Goal: Information Seeking & Learning: Learn about a topic

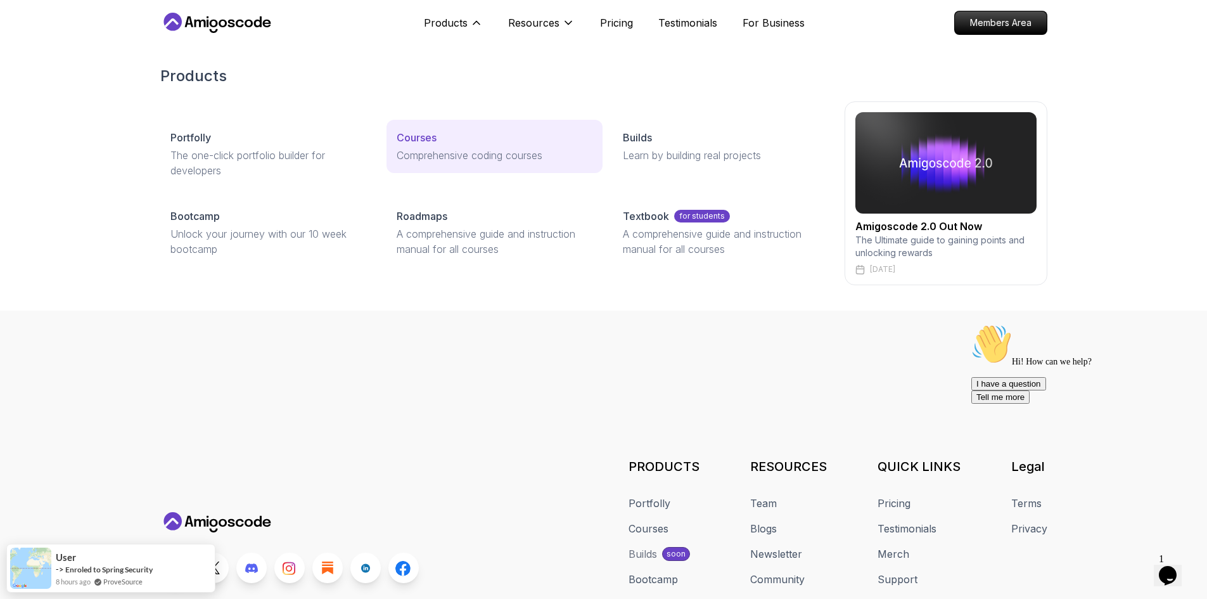
click at [464, 134] on div "Courses" at bounding box center [495, 137] width 196 height 15
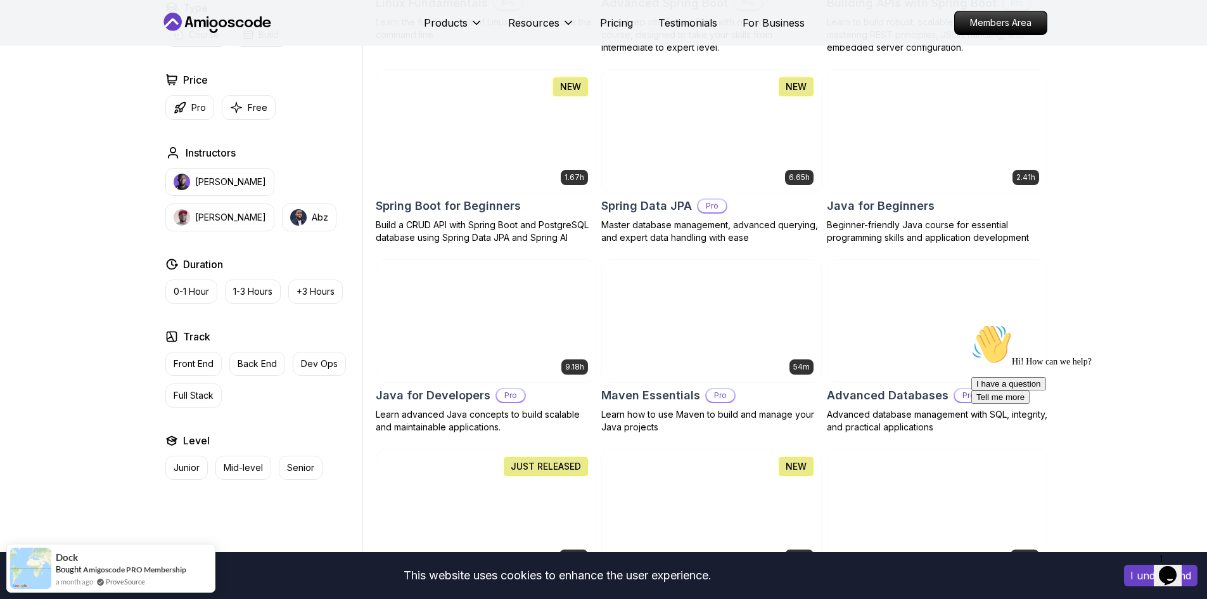
scroll to position [507, 0]
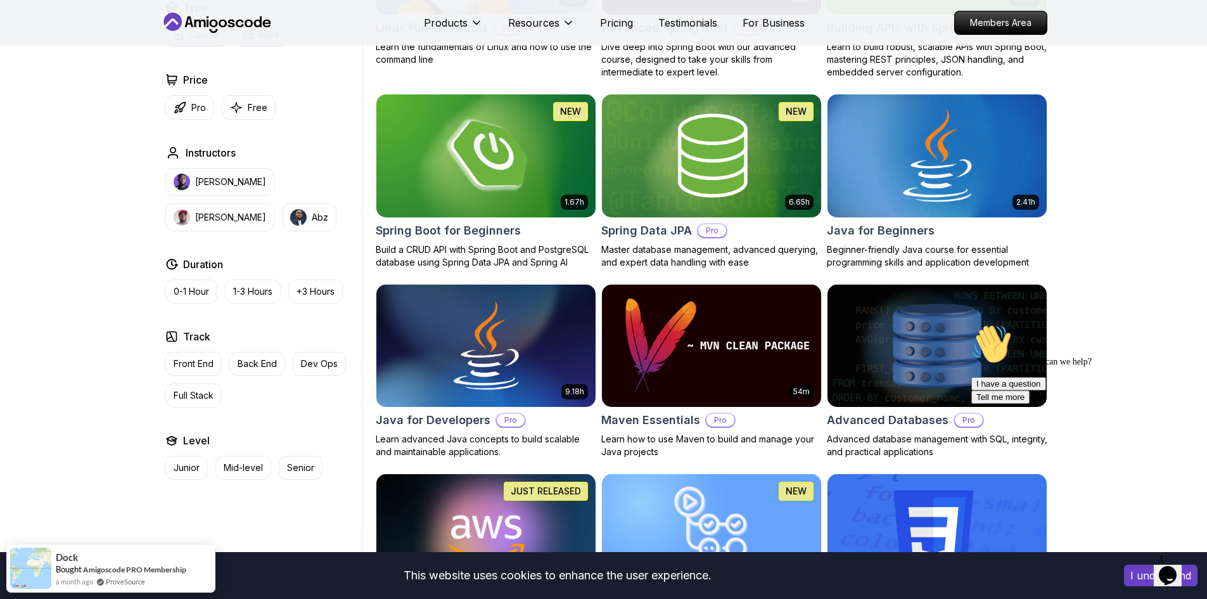
click at [951, 151] on img at bounding box center [937, 155] width 230 height 129
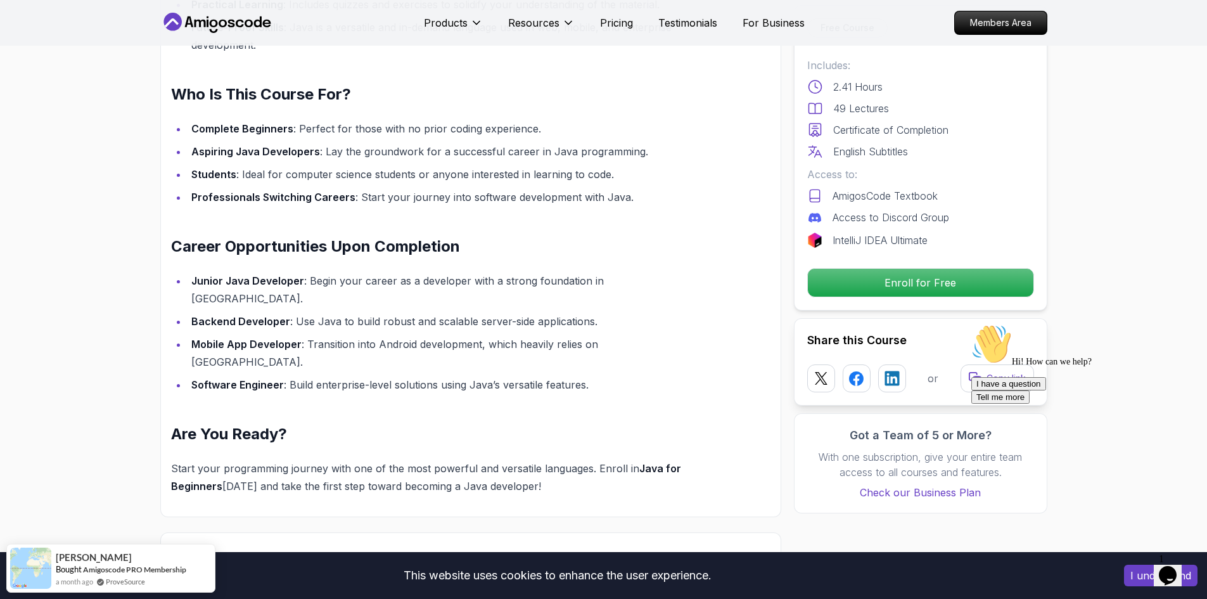
scroll to position [1331, 0]
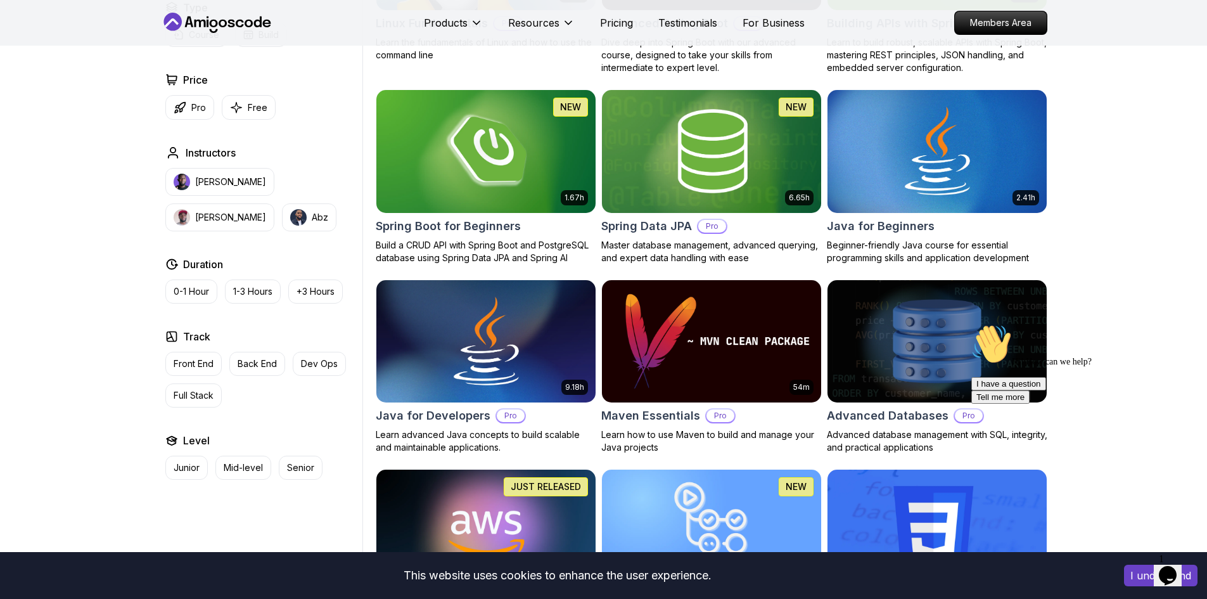
scroll to position [507, 0]
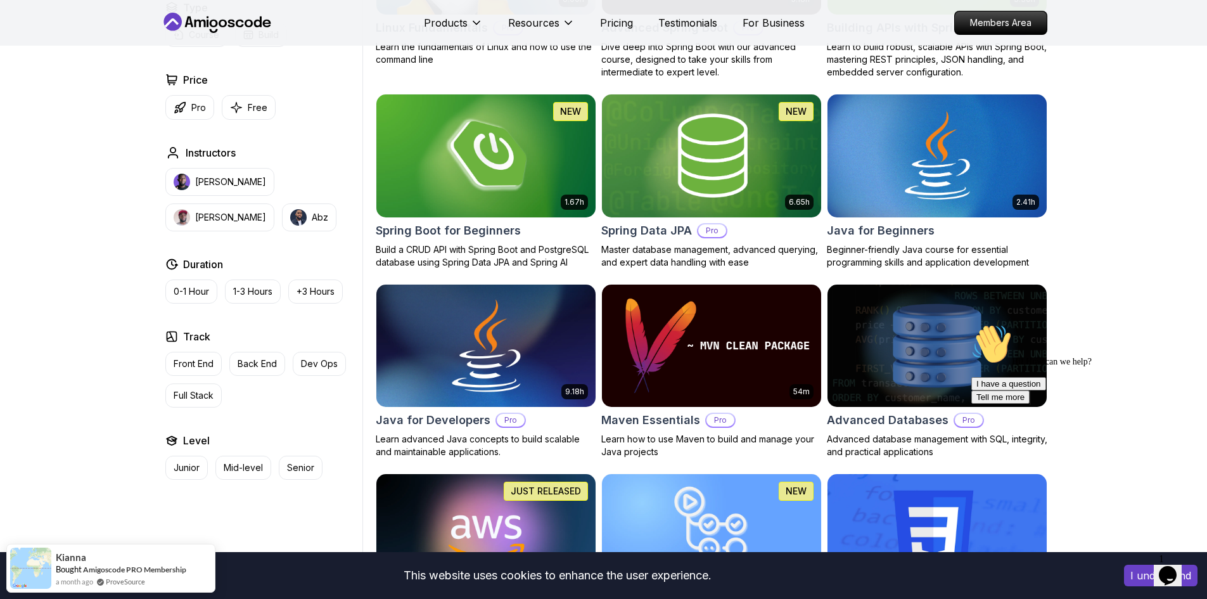
click at [465, 330] on img at bounding box center [486, 345] width 230 height 129
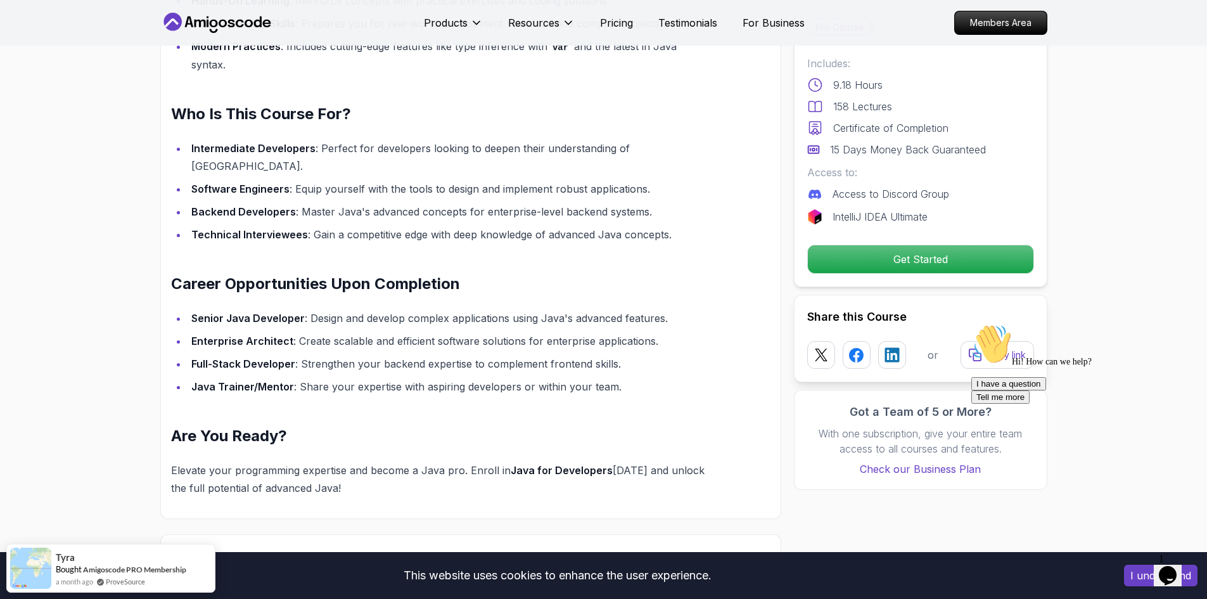
scroll to position [1141, 0]
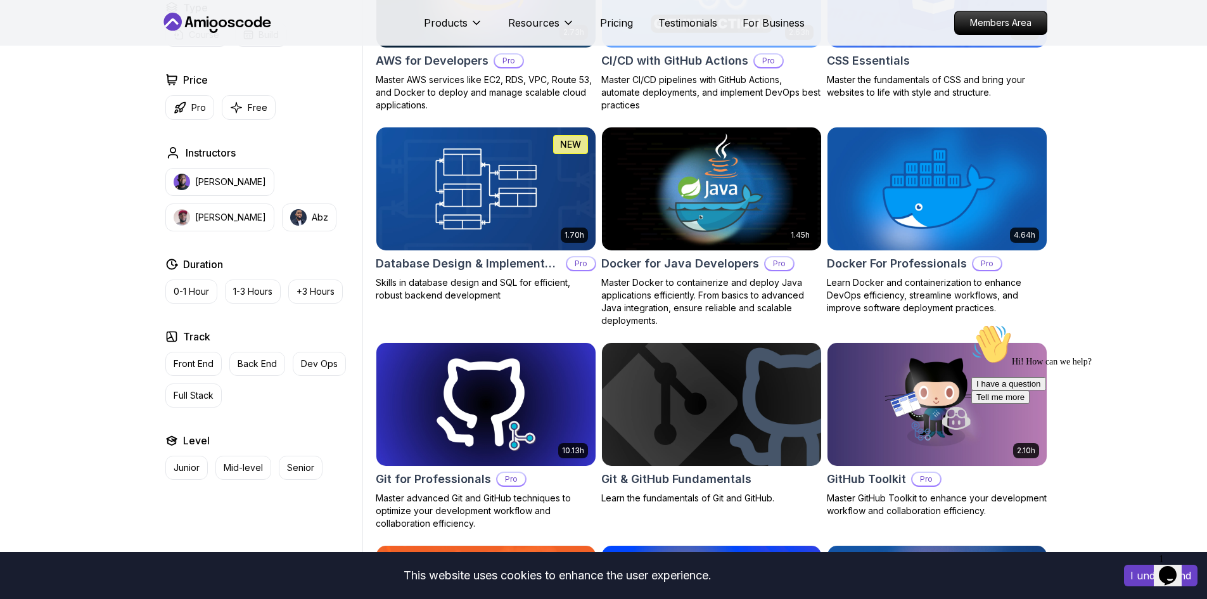
scroll to position [1077, 0]
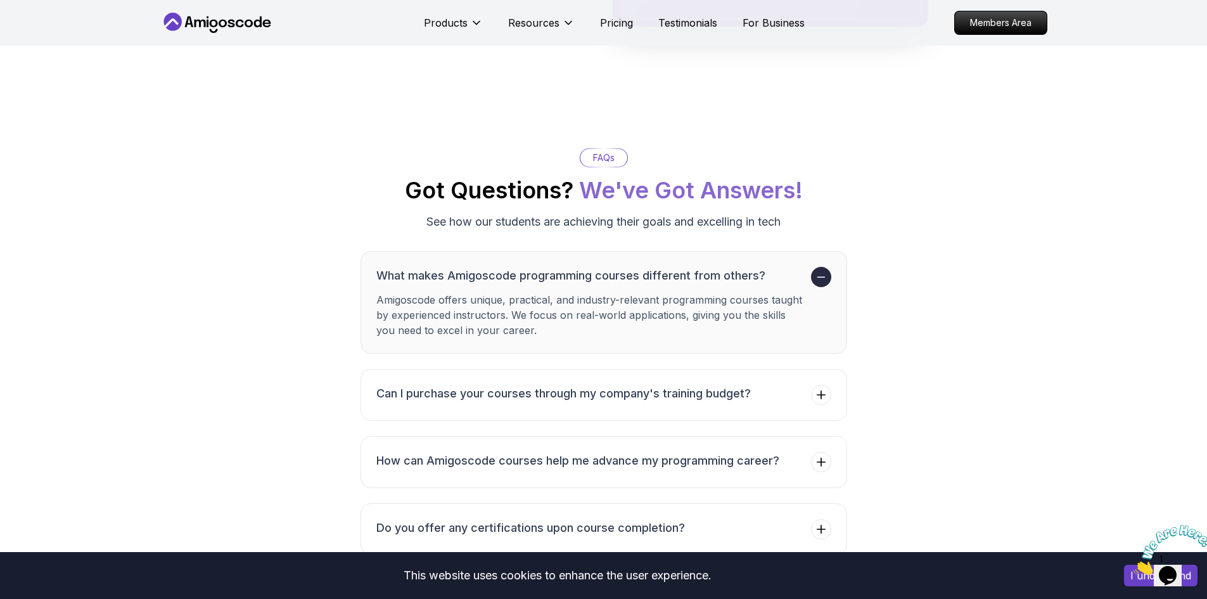
scroll to position [3042, 0]
click at [737, 384] on h3 "Can I purchase your courses through my company's training budget?" at bounding box center [563, 393] width 375 height 18
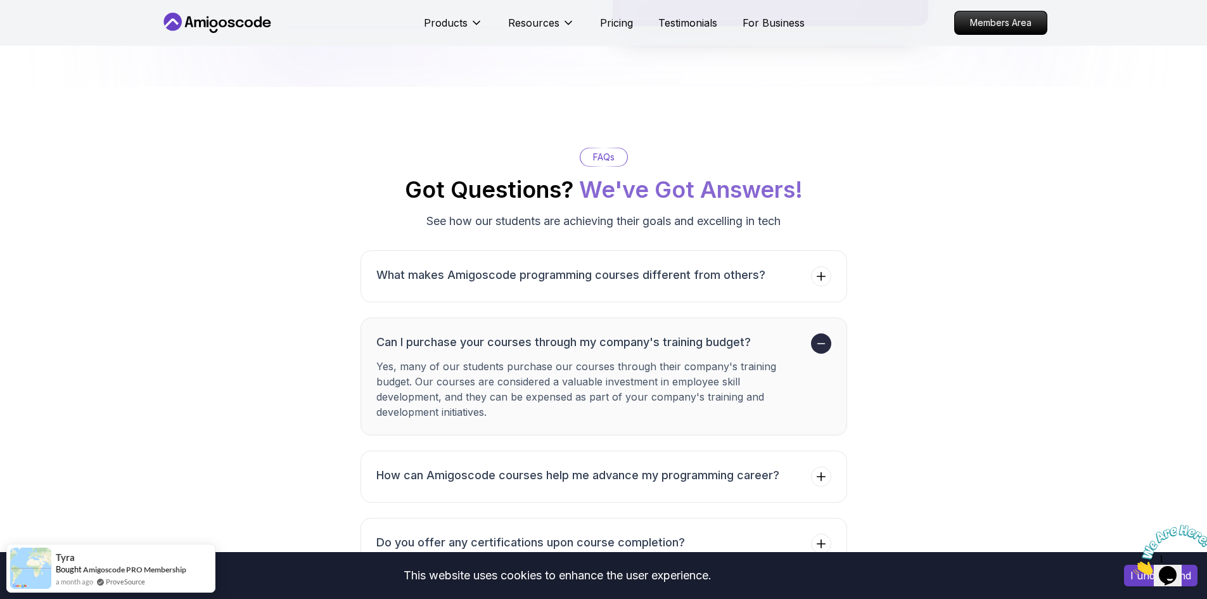
click at [731, 333] on h3 "Can I purchase your courses through my company's training budget?" at bounding box center [591, 342] width 430 height 18
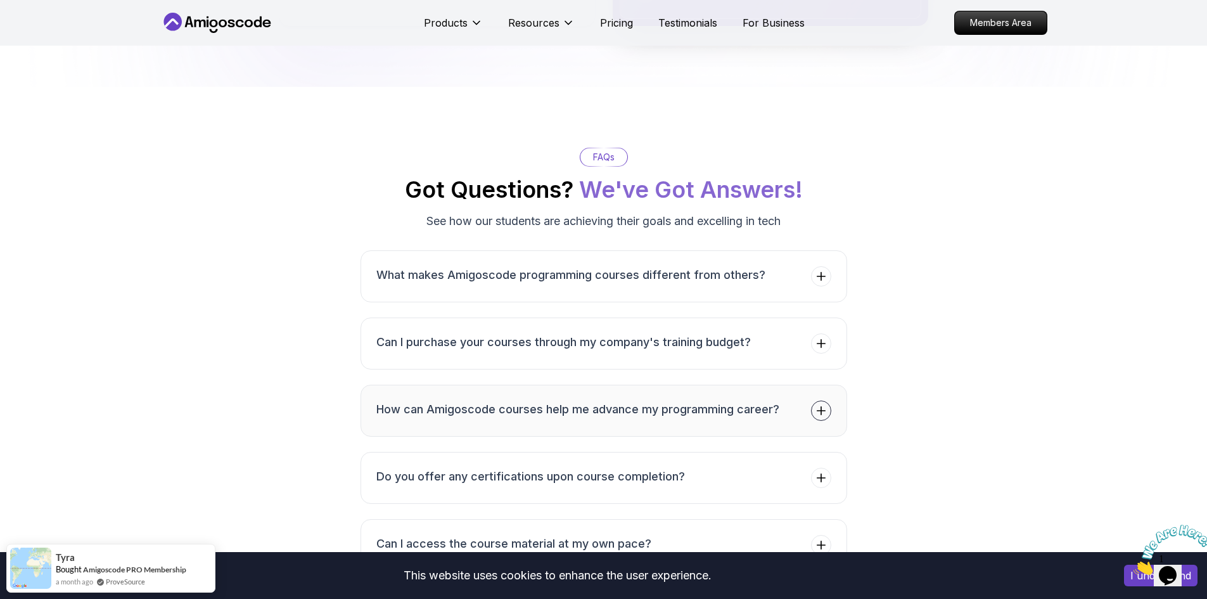
click at [715, 401] on h3 "How can Amigoscode courses help me advance my programming career?" at bounding box center [577, 410] width 403 height 18
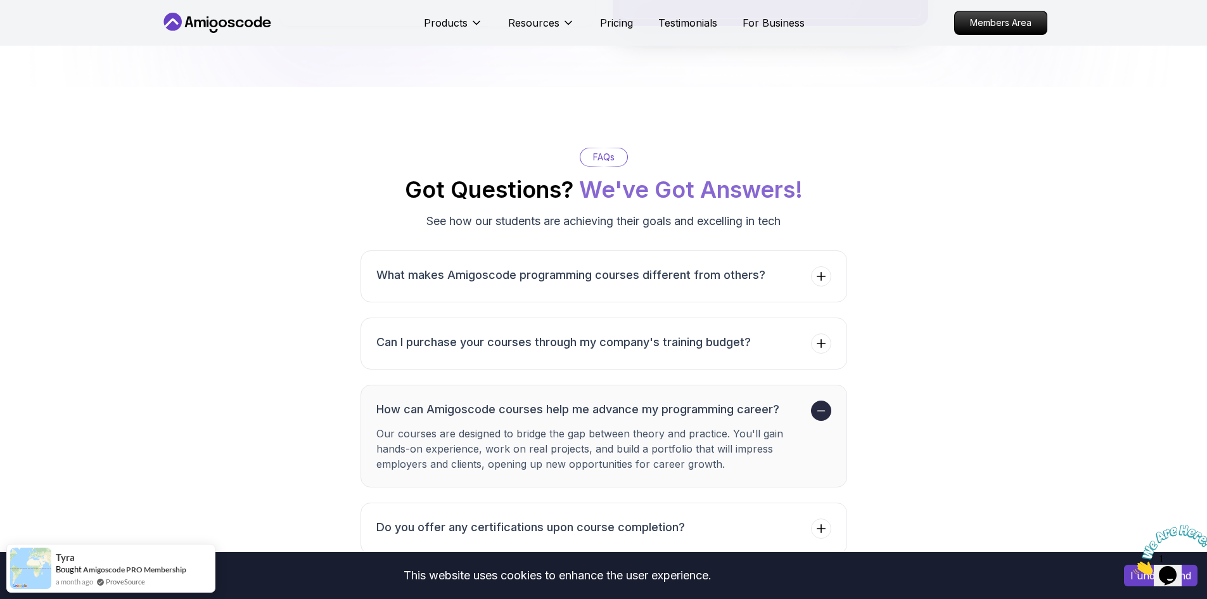
click at [715, 401] on h3 "How can Amigoscode courses help me advance my programming career?" at bounding box center [591, 410] width 430 height 18
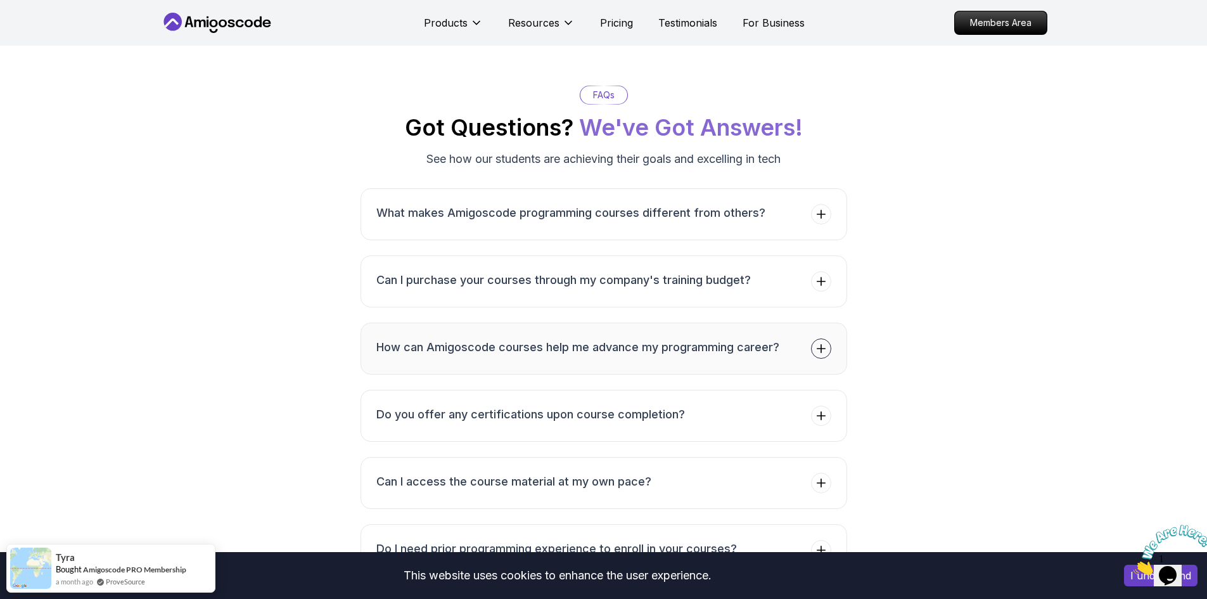
scroll to position [3105, 0]
click at [715, 389] on button "Do you offer any certifications upon course completion?" at bounding box center [604, 415] width 487 height 52
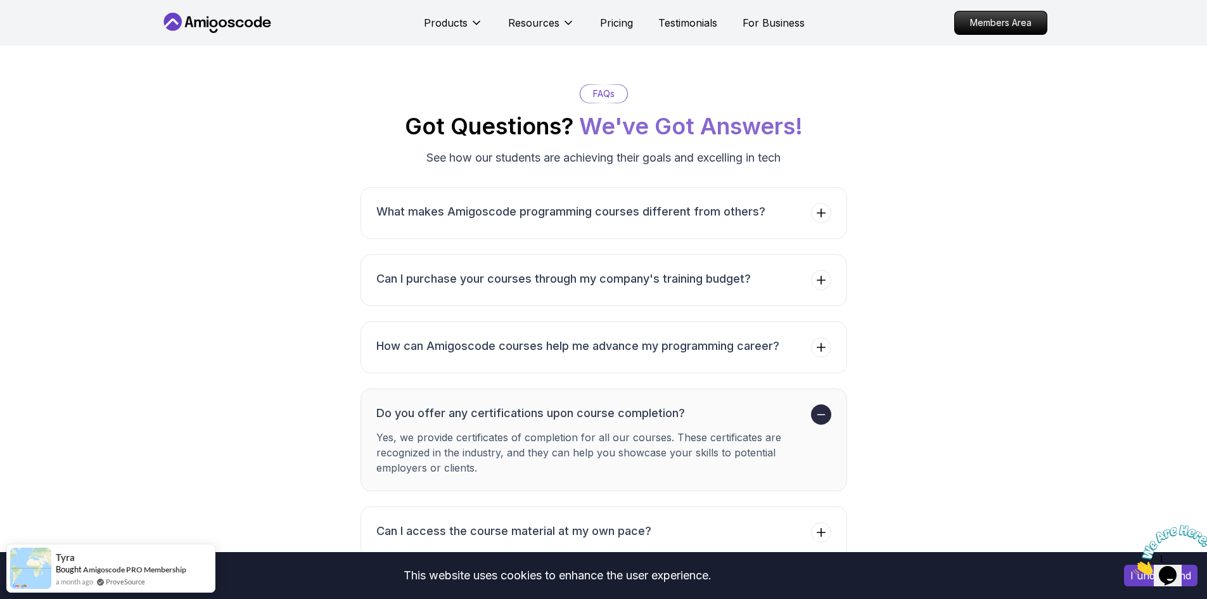
click at [715, 404] on h3 "Do you offer any certifications upon course completion?" at bounding box center [591, 413] width 430 height 18
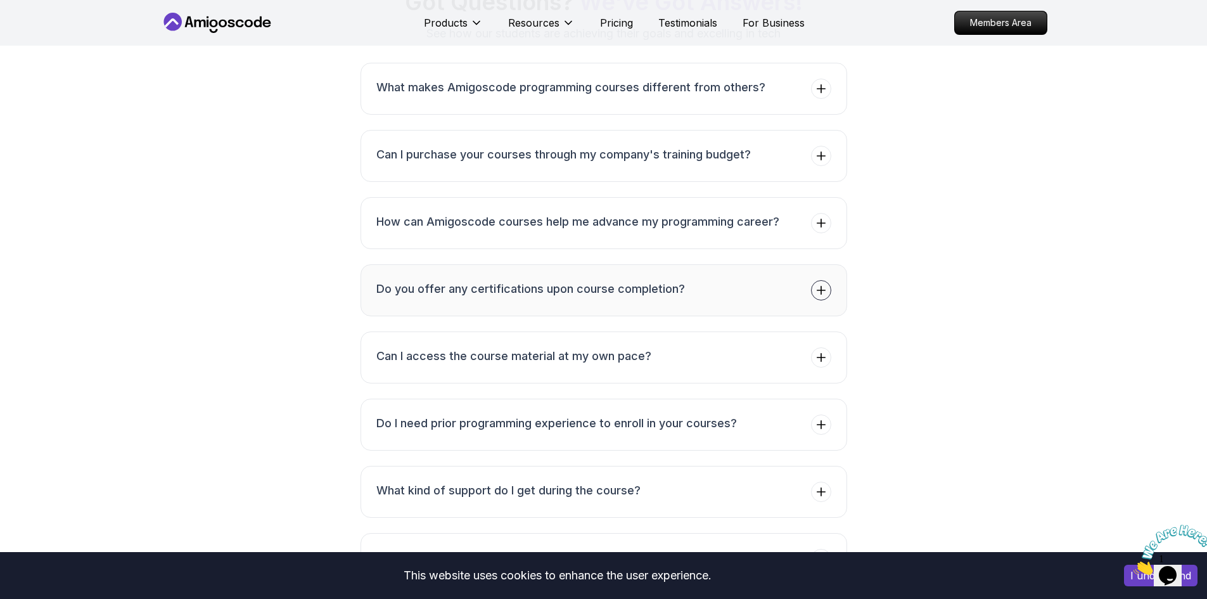
scroll to position [3232, 0]
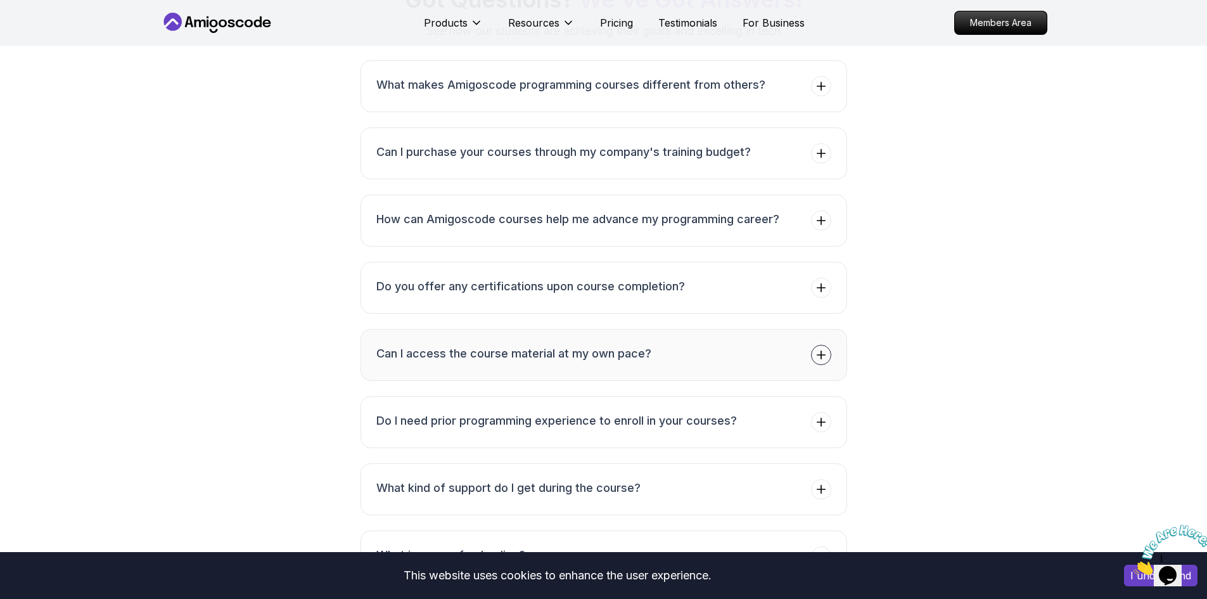
click at [691, 329] on button "Can I access the course material at my own pace?" at bounding box center [604, 355] width 487 height 52
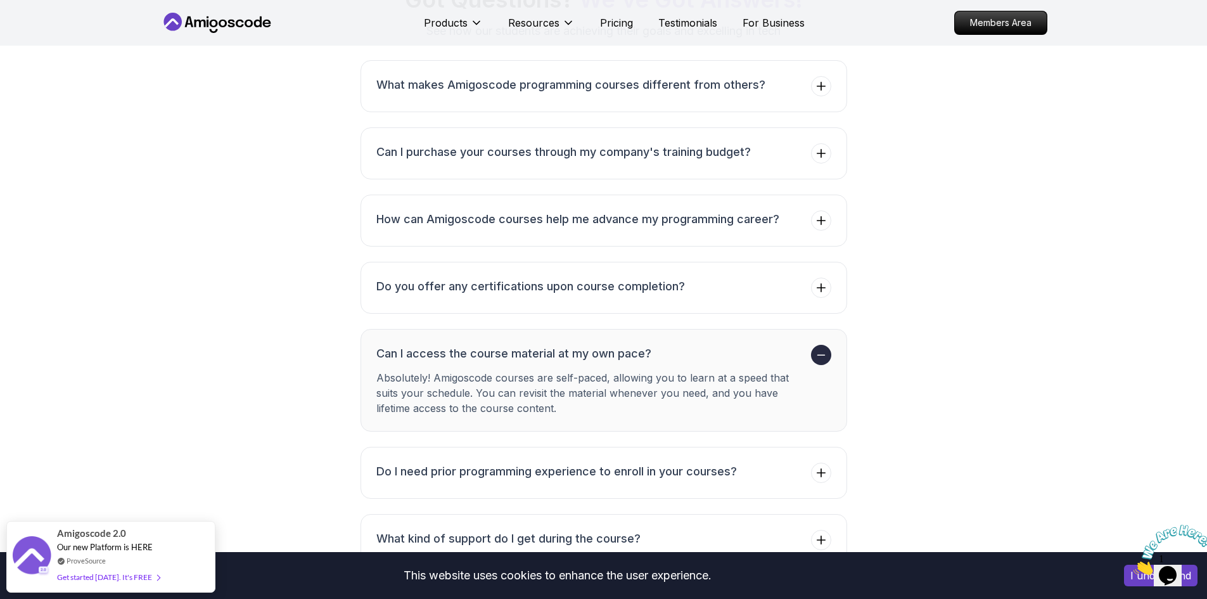
click at [691, 345] on h3 "Can I access the course material at my own pace?" at bounding box center [591, 354] width 430 height 18
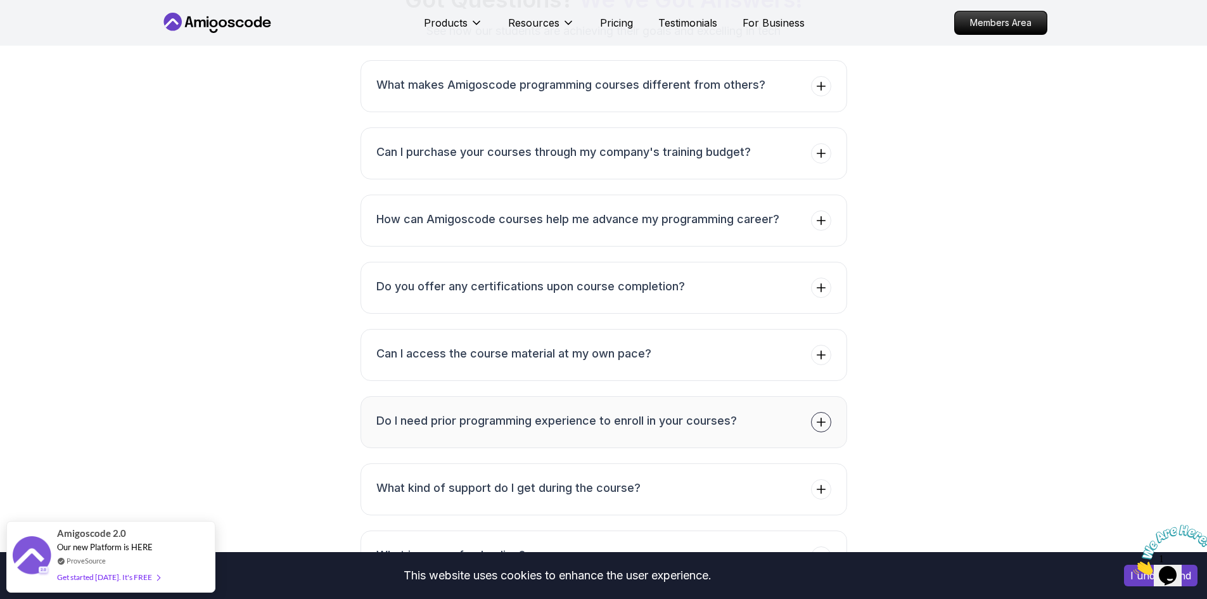
click at [680, 412] on h3 "Do I need prior programming experience to enroll in your courses?" at bounding box center [556, 421] width 361 height 18
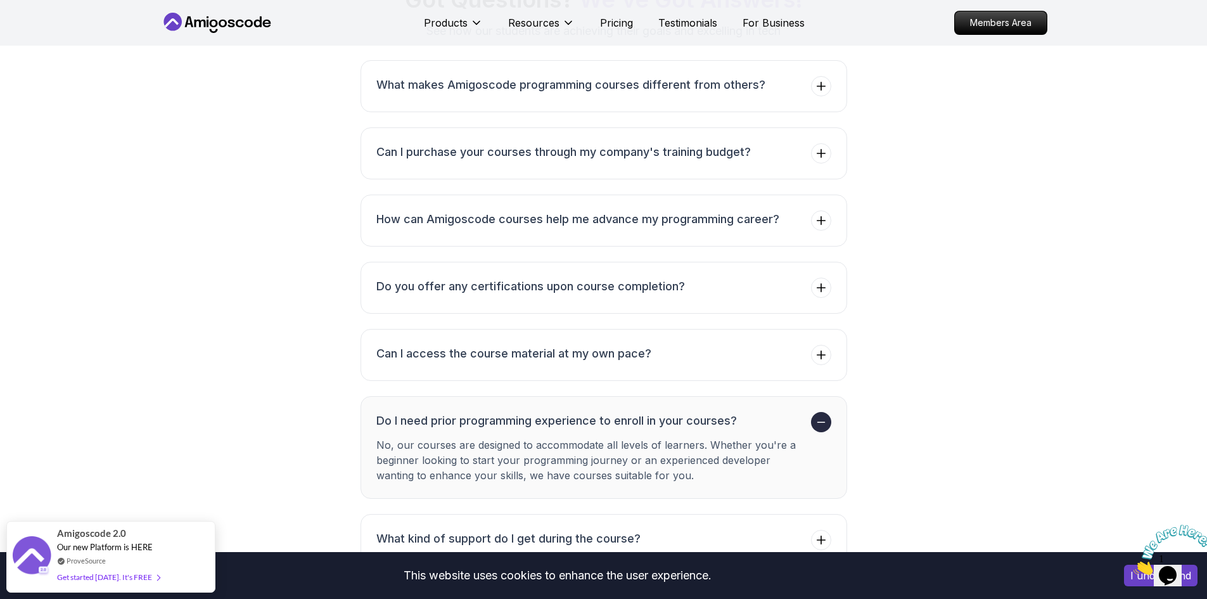
click at [680, 412] on h3 "Do I need prior programming experience to enroll in your courses?" at bounding box center [591, 421] width 430 height 18
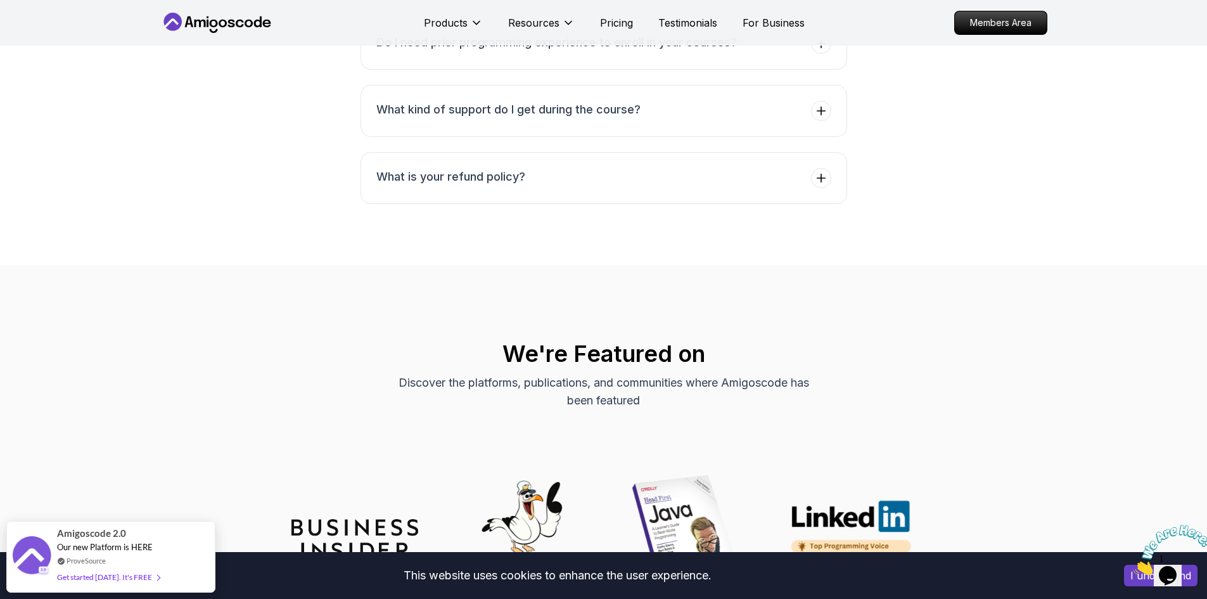
scroll to position [3613, 0]
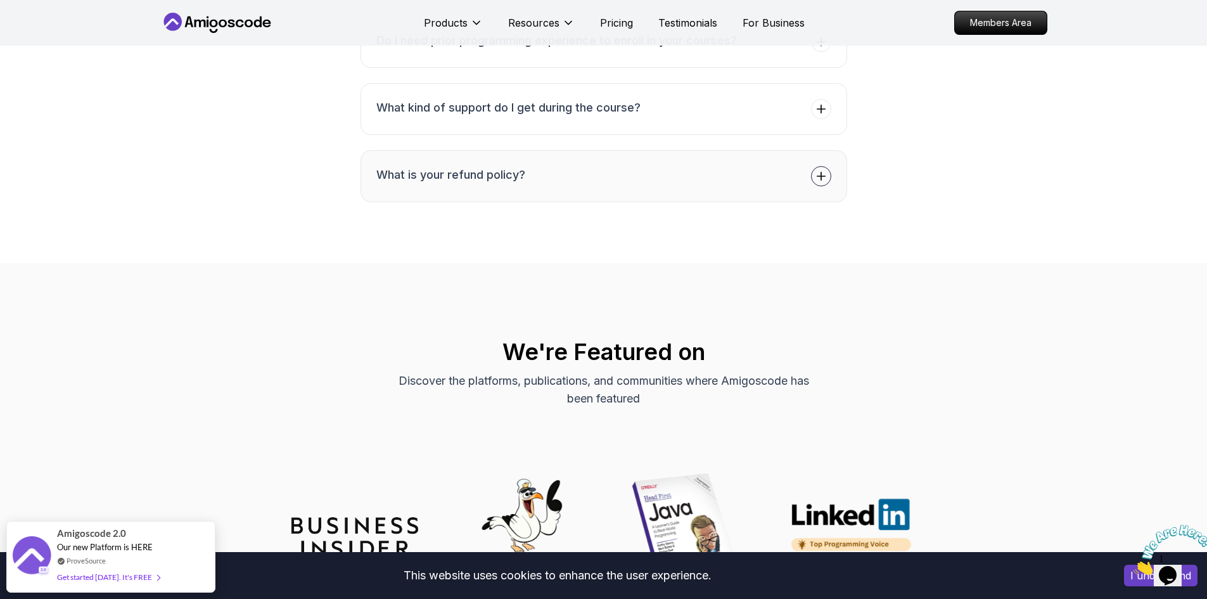
click at [759, 157] on button "What is your refund policy?" at bounding box center [604, 176] width 487 height 52
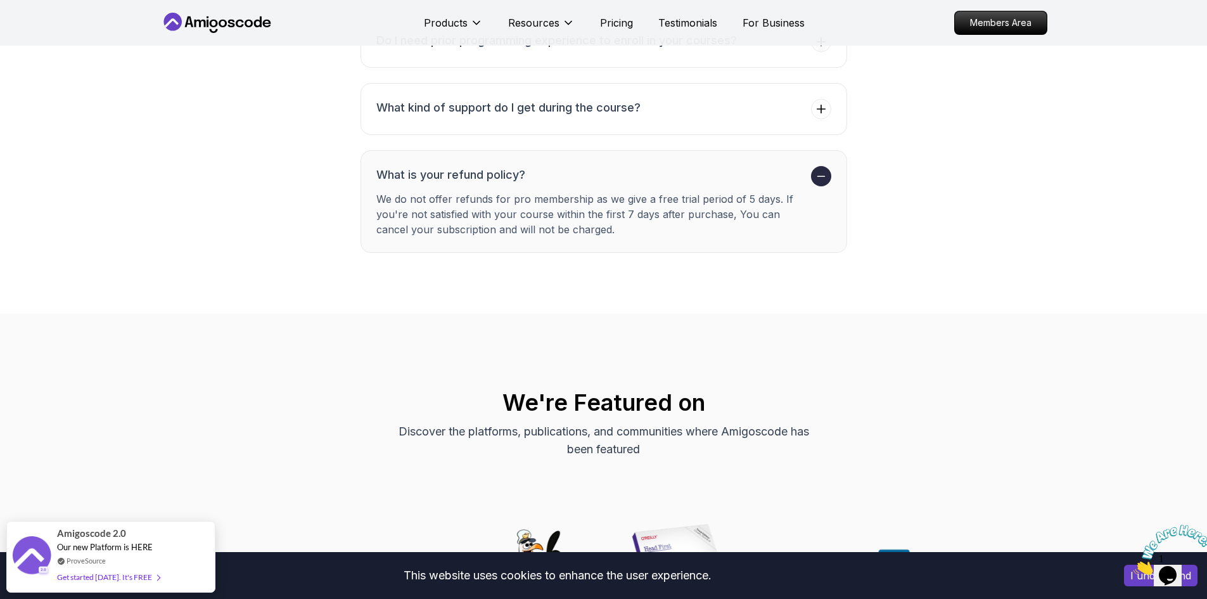
click at [759, 166] on li "What is your refund policy? We do not offer refunds for pro membership as we gi…" at bounding box center [591, 201] width 430 height 71
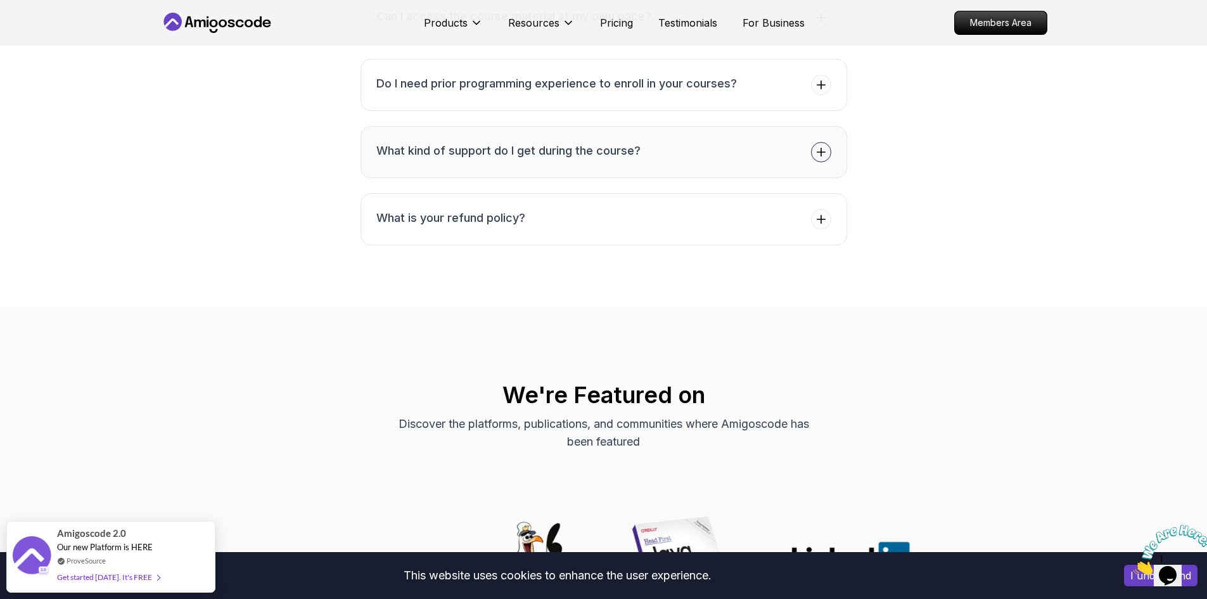
scroll to position [3486, 0]
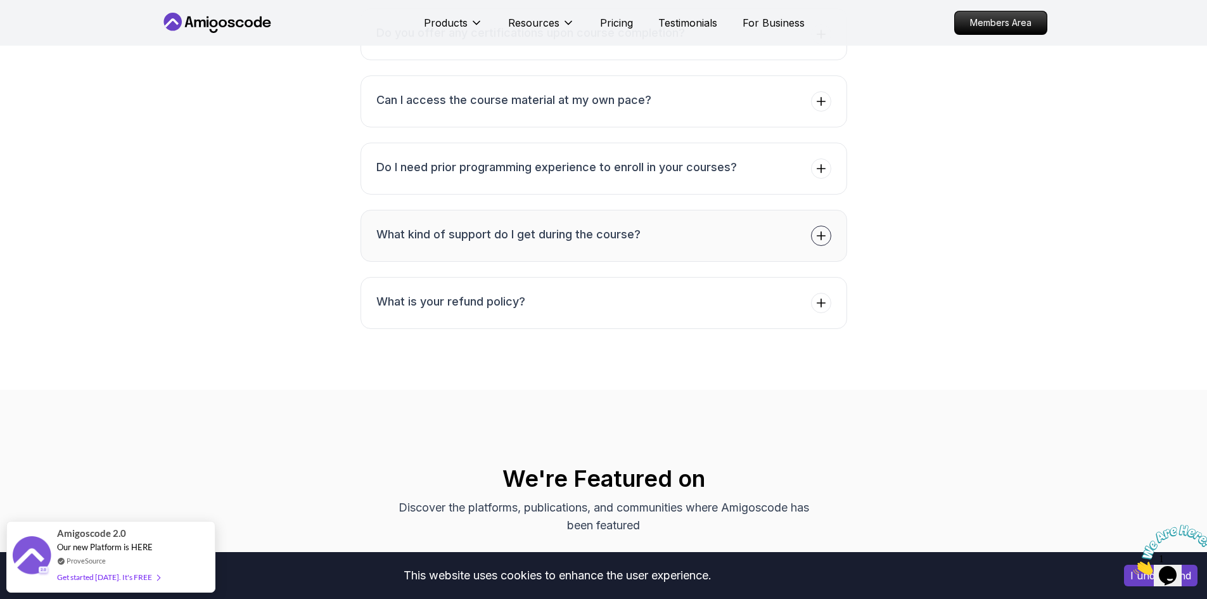
click at [691, 214] on button "What kind of support do I get during the course?" at bounding box center [604, 236] width 487 height 52
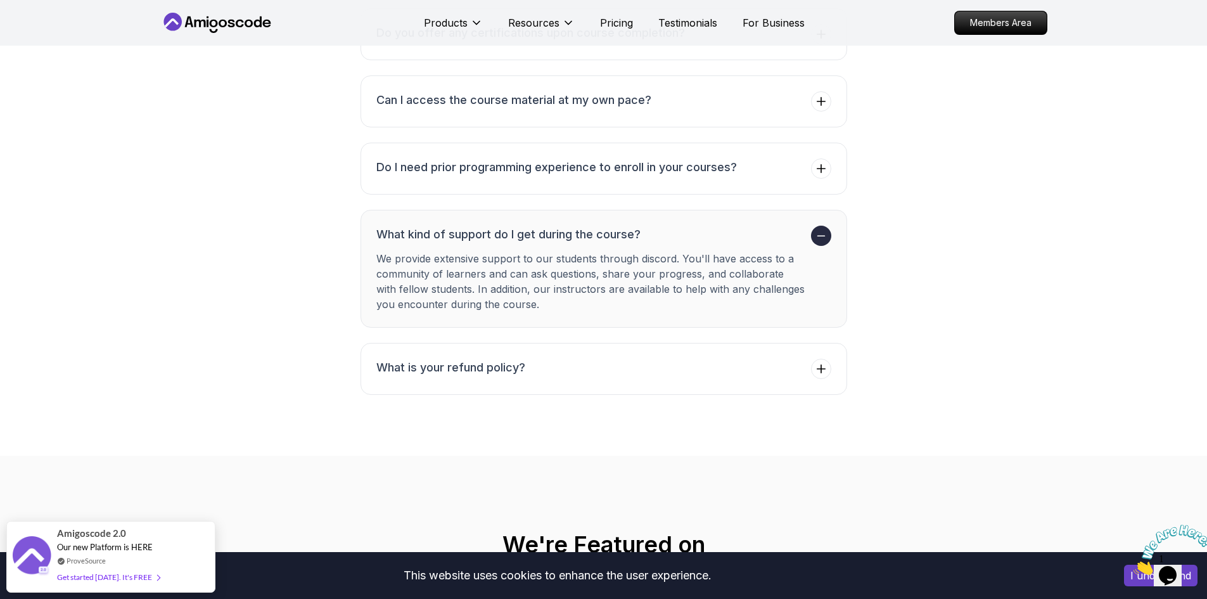
click at [691, 226] on li "What kind of support do I get during the course? We provide extensive support t…" at bounding box center [591, 269] width 430 height 86
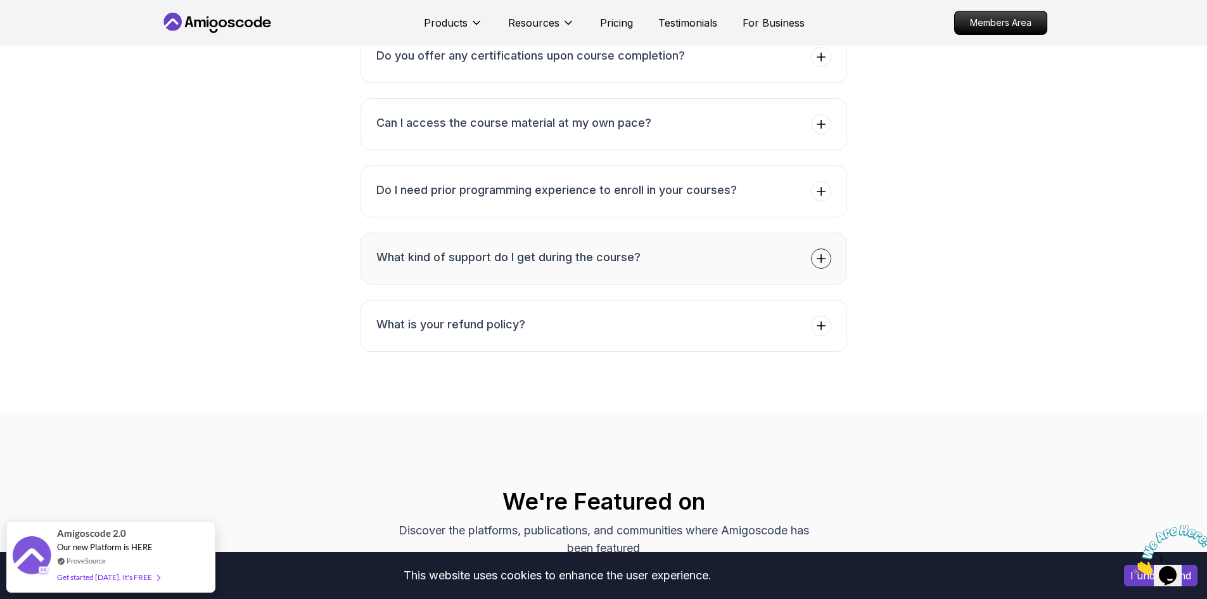
scroll to position [3422, 0]
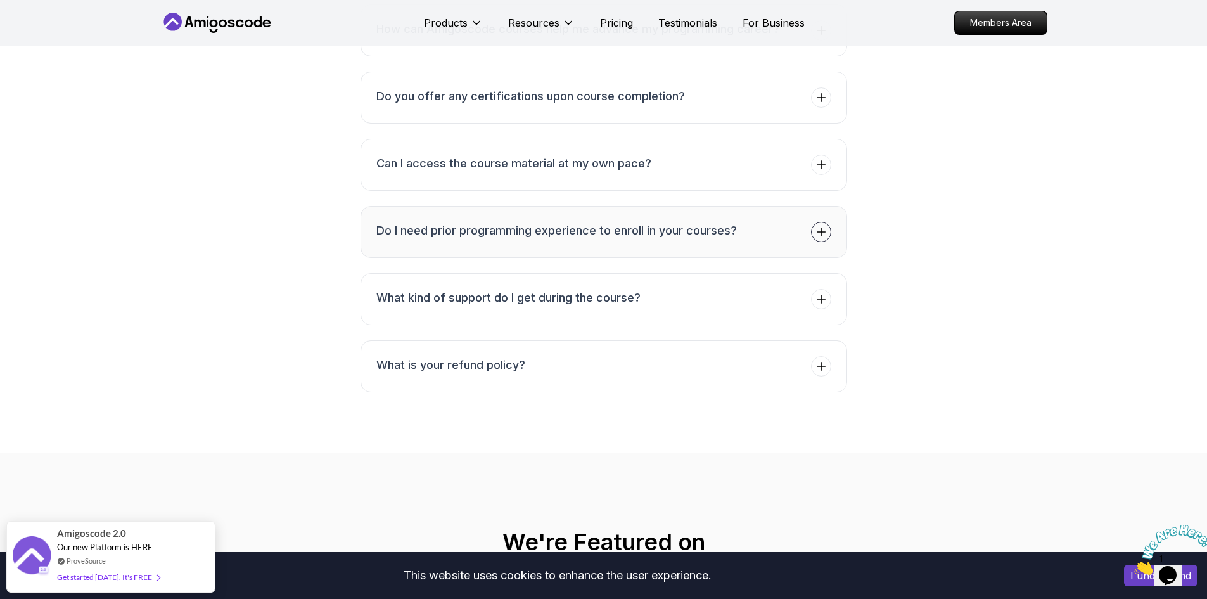
click at [688, 222] on h3 "Do I need prior programming experience to enroll in your courses?" at bounding box center [556, 231] width 361 height 18
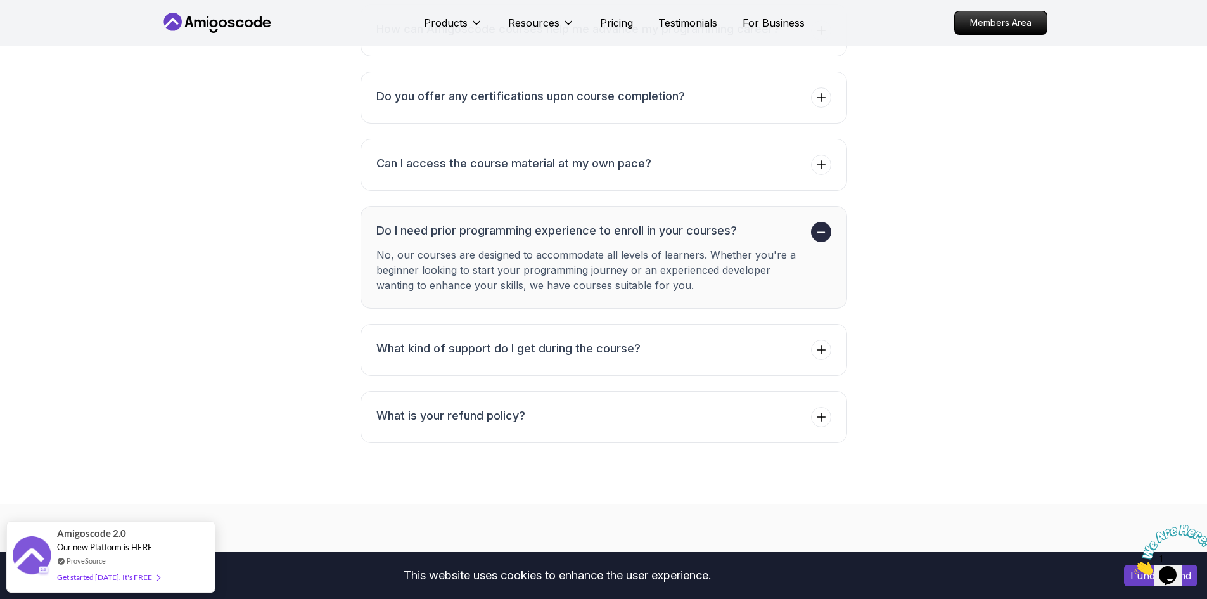
click at [689, 222] on h3 "Do I need prior programming experience to enroll in your courses?" at bounding box center [591, 231] width 430 height 18
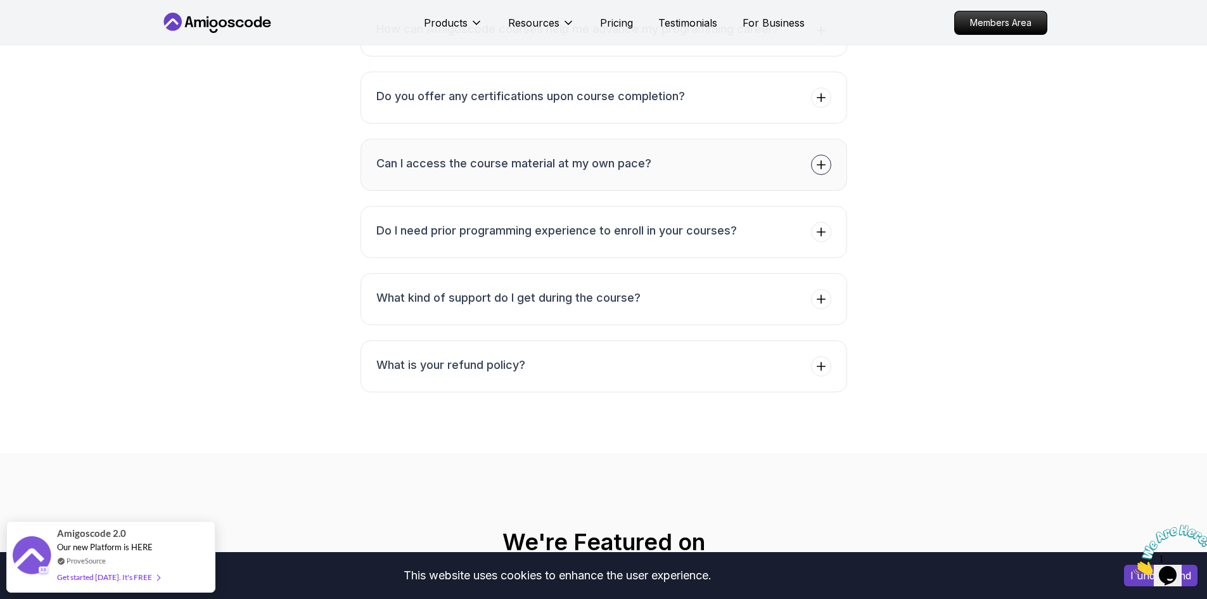
click at [682, 139] on button "Can I access the course material at my own pace?" at bounding box center [604, 165] width 487 height 52
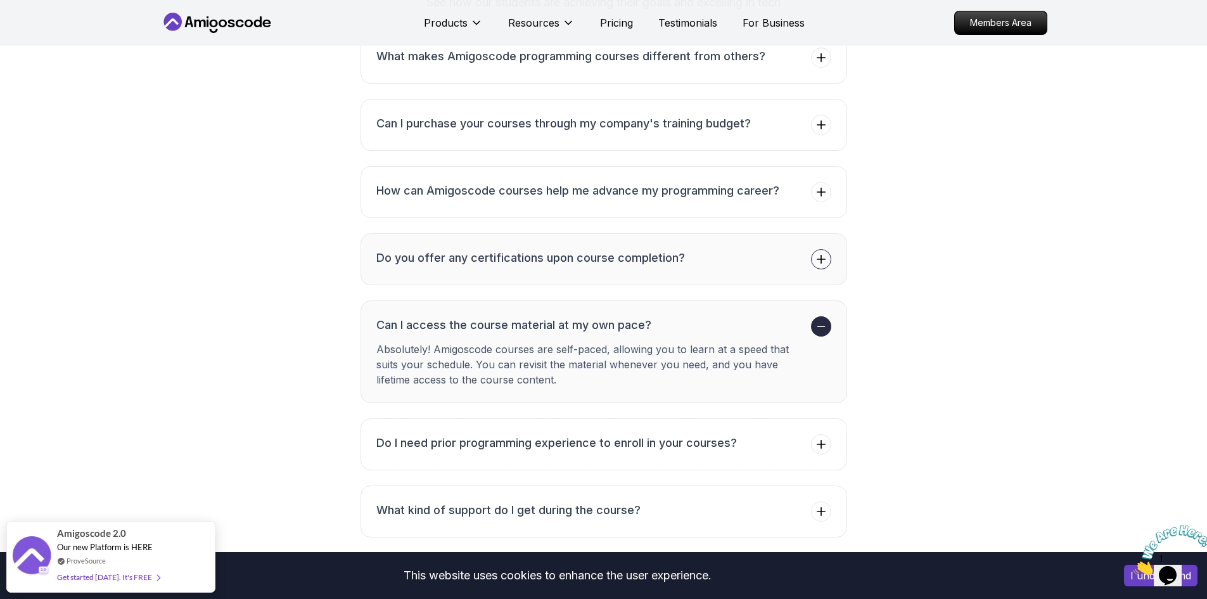
scroll to position [3232, 0]
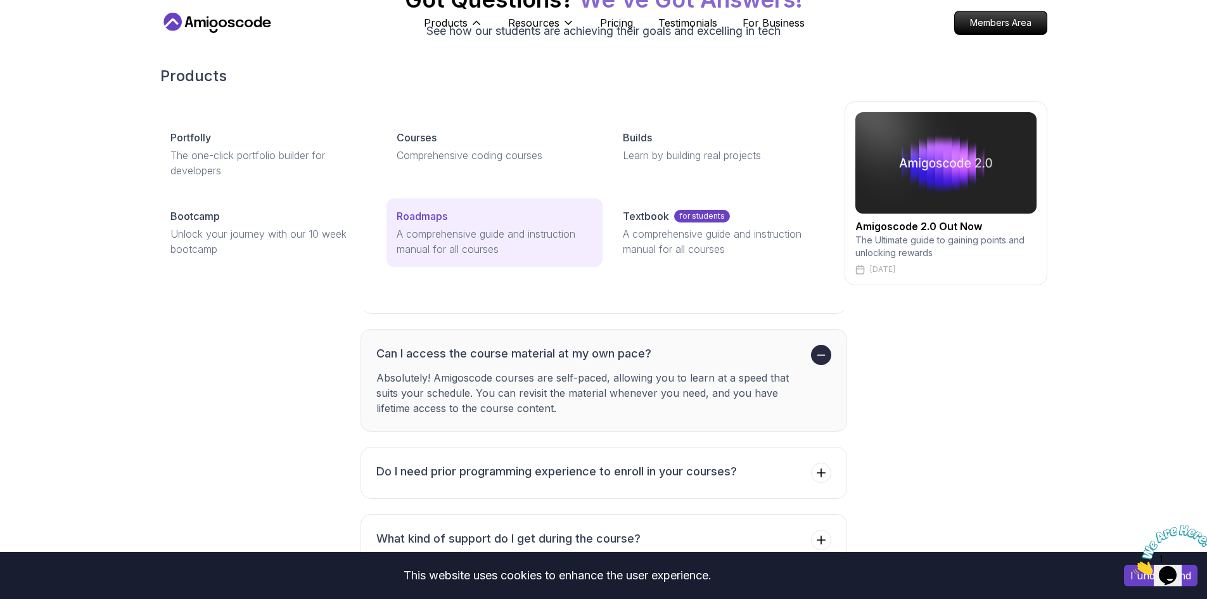
click at [520, 240] on p "A comprehensive guide and instruction manual for all courses" at bounding box center [495, 241] width 196 height 30
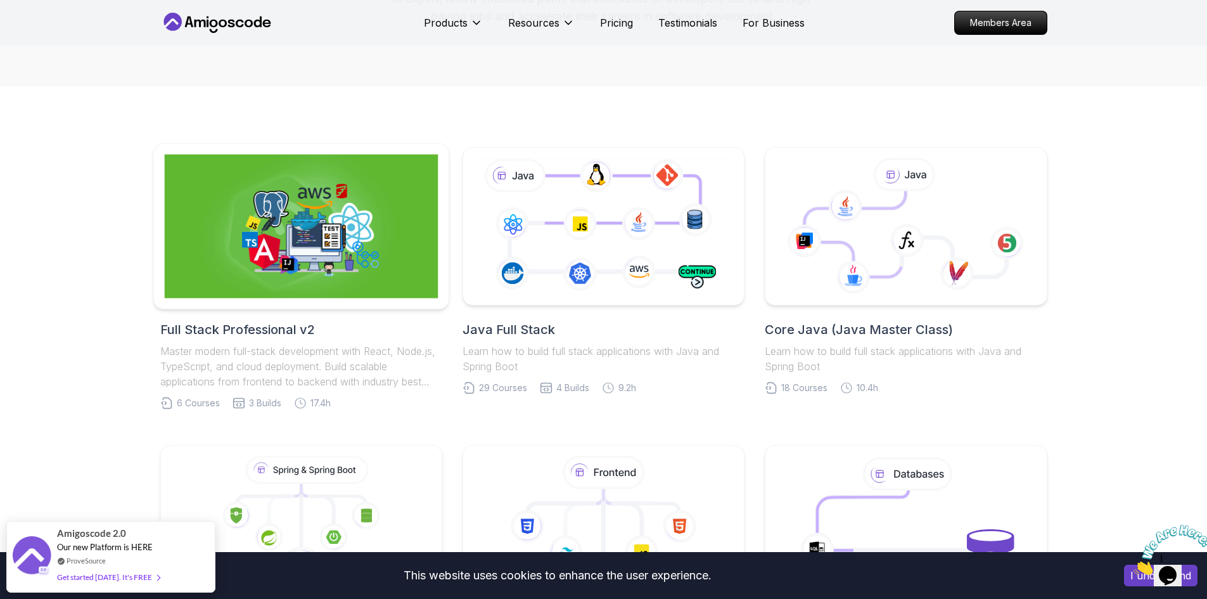
scroll to position [190, 0]
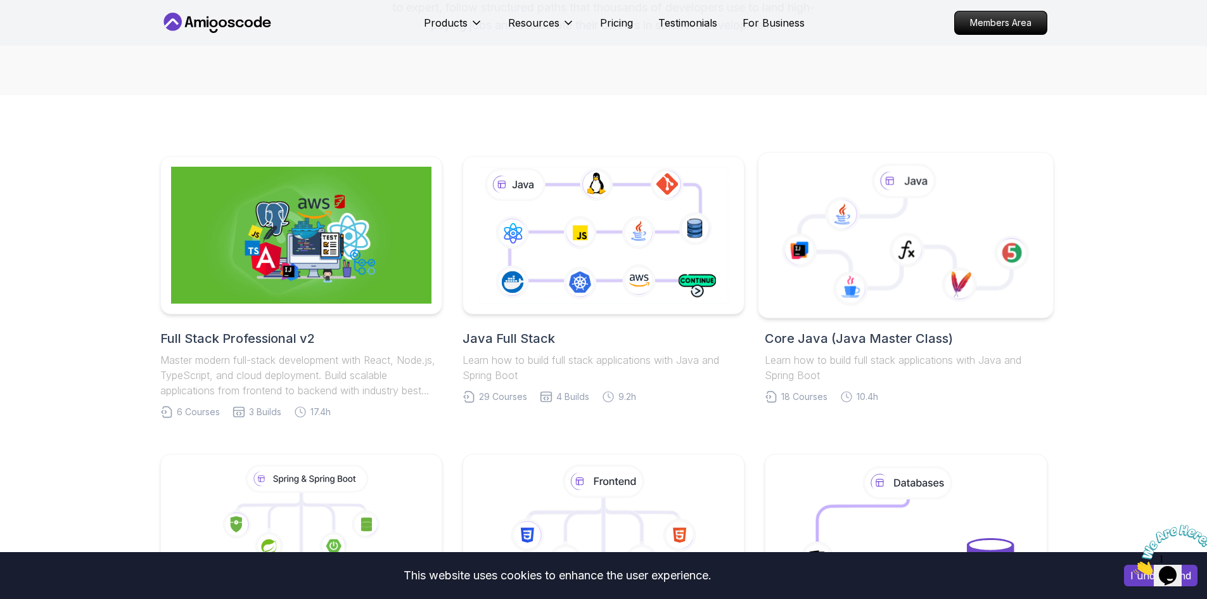
click at [844, 228] on icon at bounding box center [842, 213] width 35 height 35
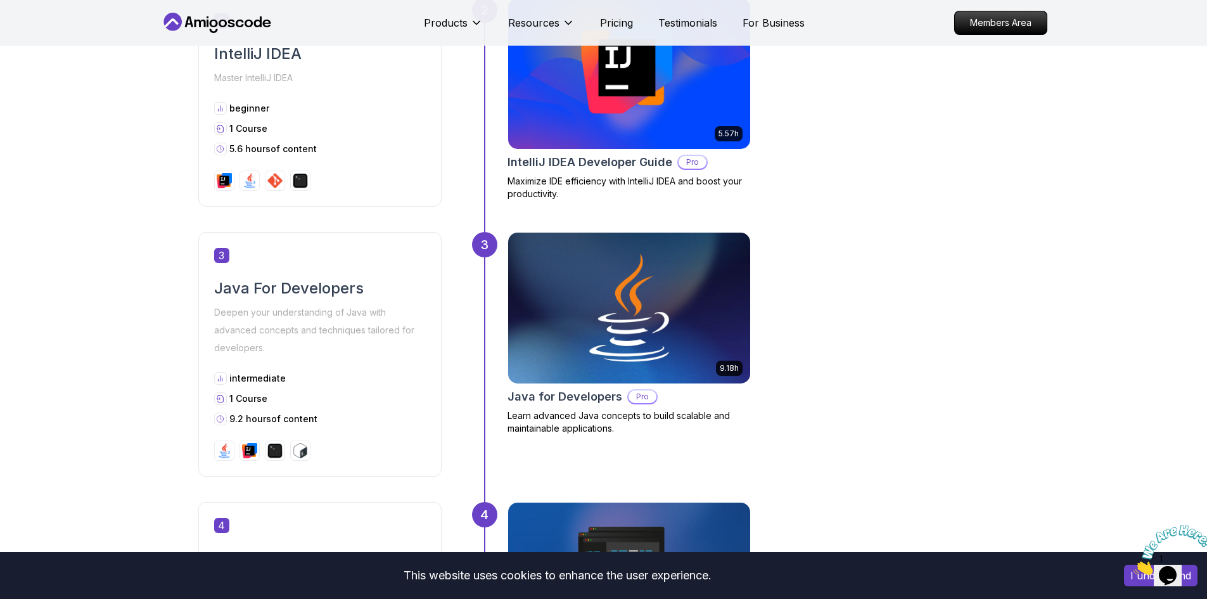
scroll to position [883, 0]
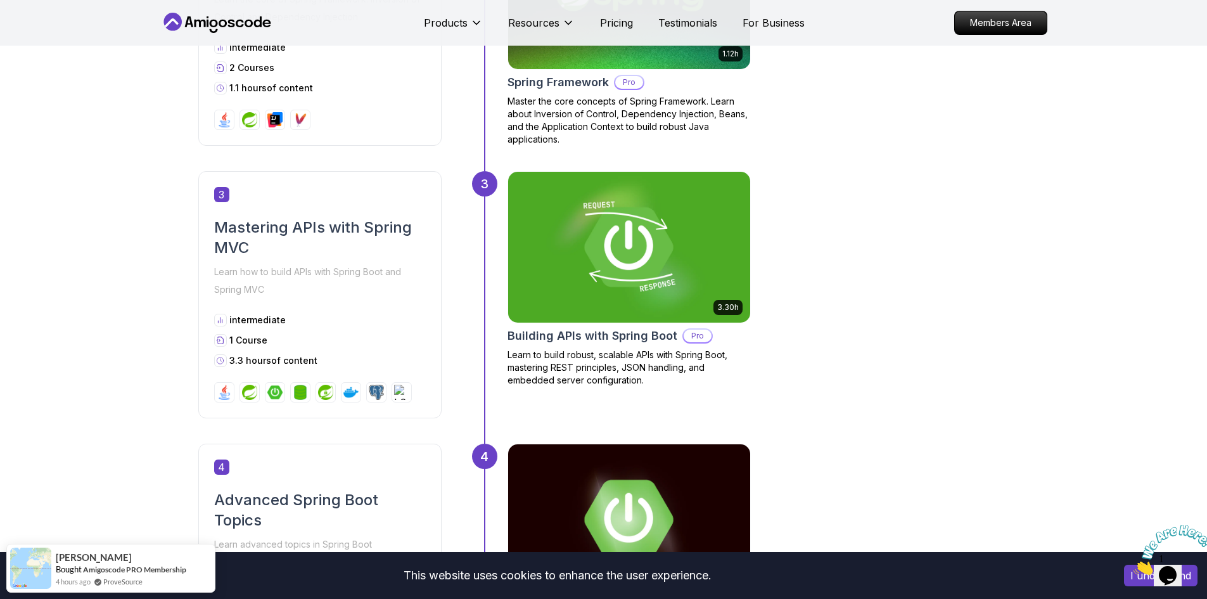
scroll to position [1014, 0]
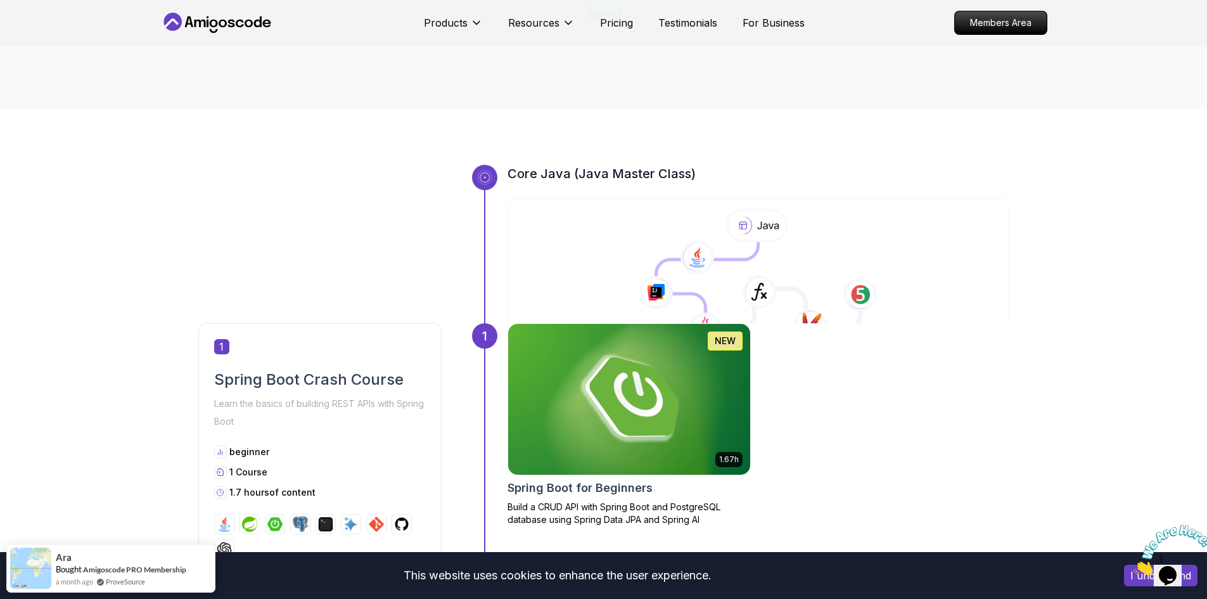
scroll to position [190, 0]
